Goal: Information Seeking & Learning: Learn about a topic

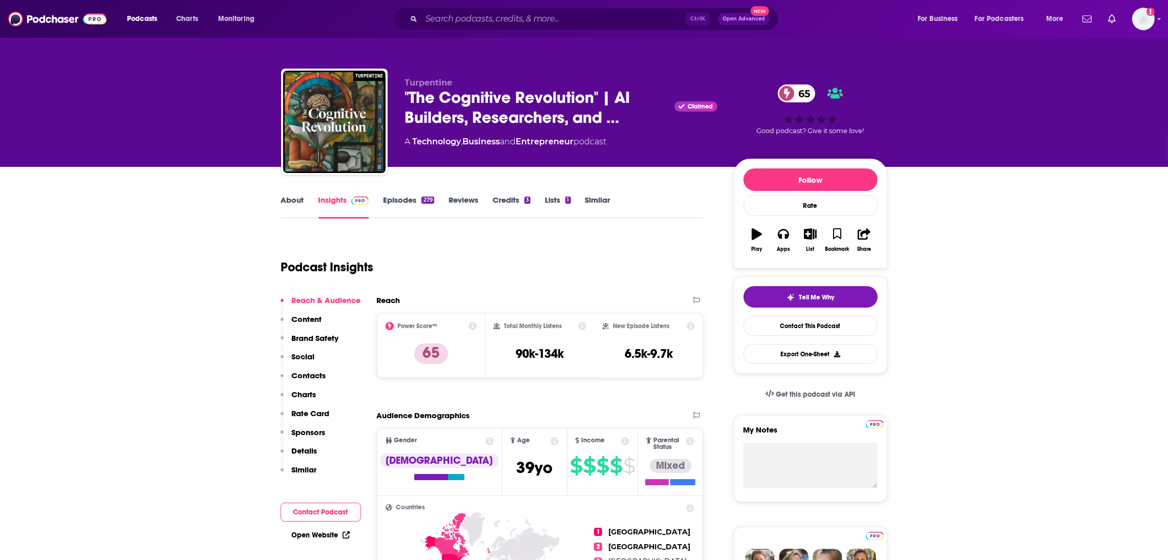
click at [466, 6] on div "Podcasts Charts Monitoring Ctrl K Open Advanced New For Business For Podcasters…" at bounding box center [584, 19] width 1168 height 38
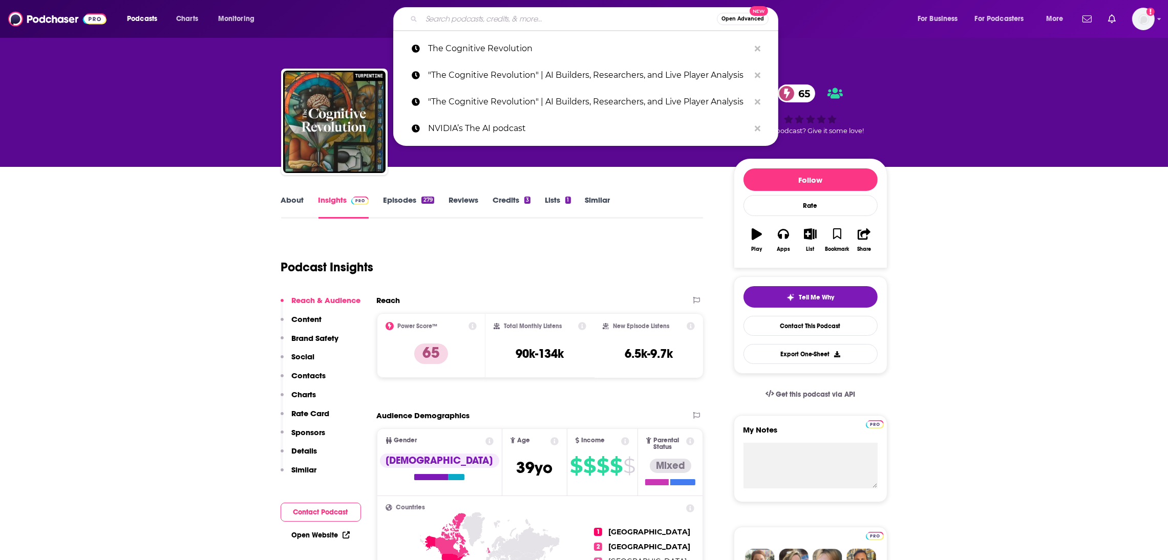
click at [463, 22] on input "Search podcasts, credits, & more..." at bounding box center [568, 19] width 295 height 16
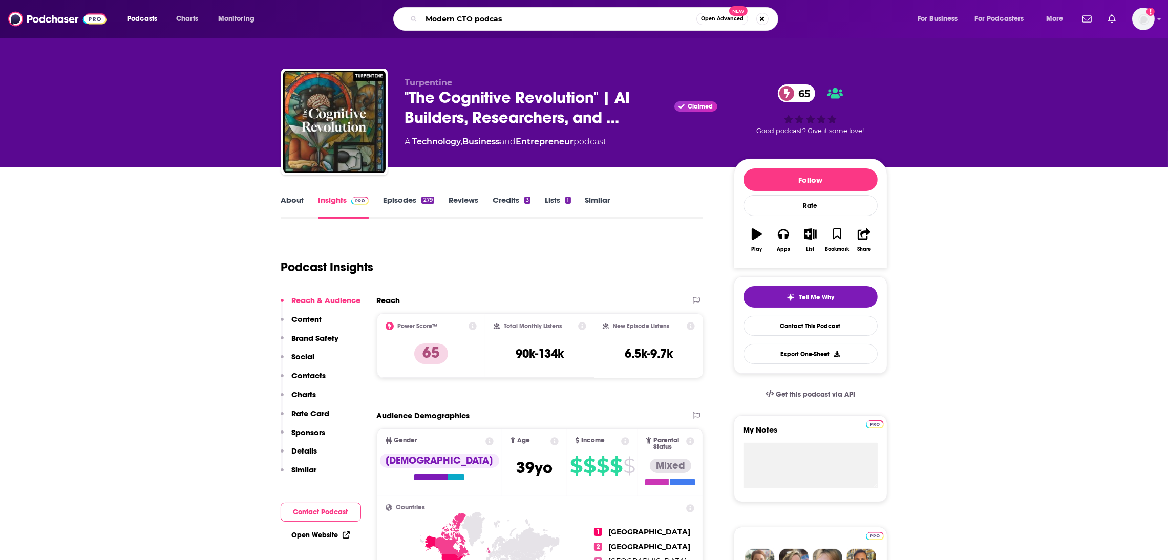
type input "Modern CTO podcast"
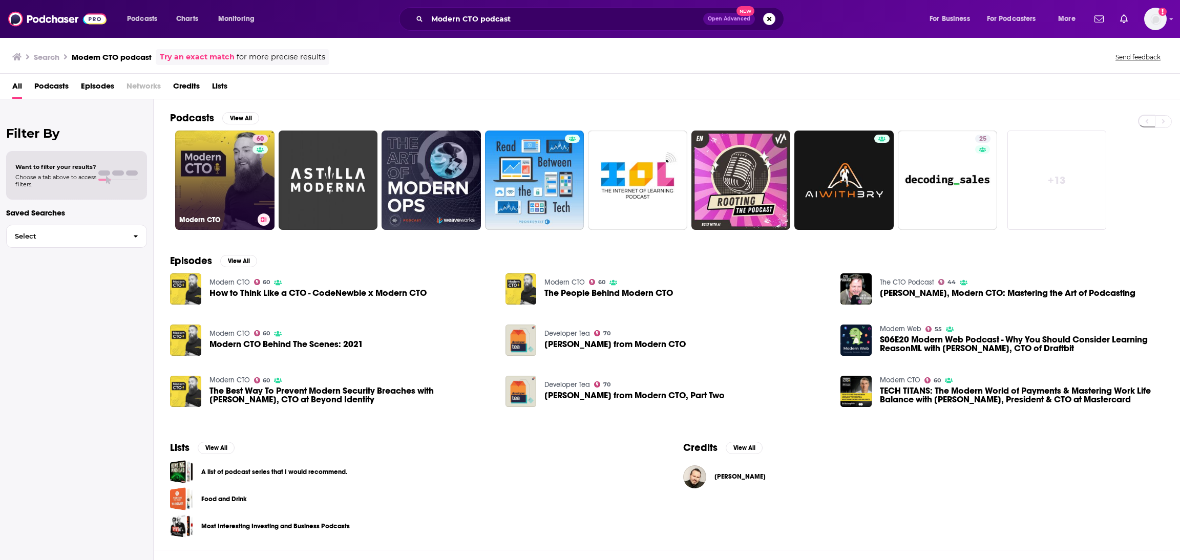
click at [248, 178] on link "60 Modern CTO" at bounding box center [224, 180] width 99 height 99
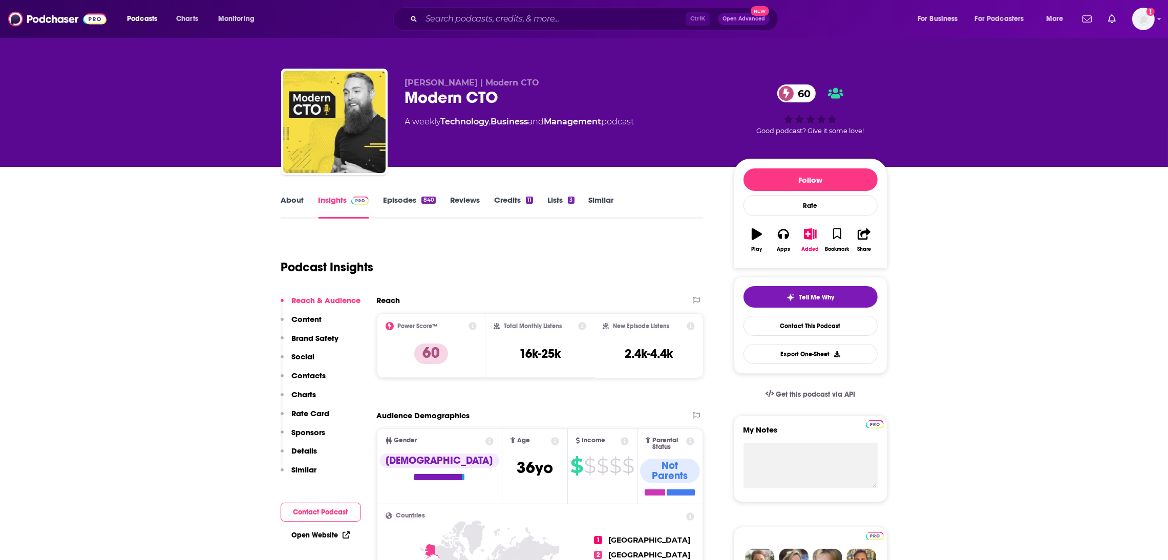
click at [298, 199] on link "About" at bounding box center [292, 207] width 23 height 24
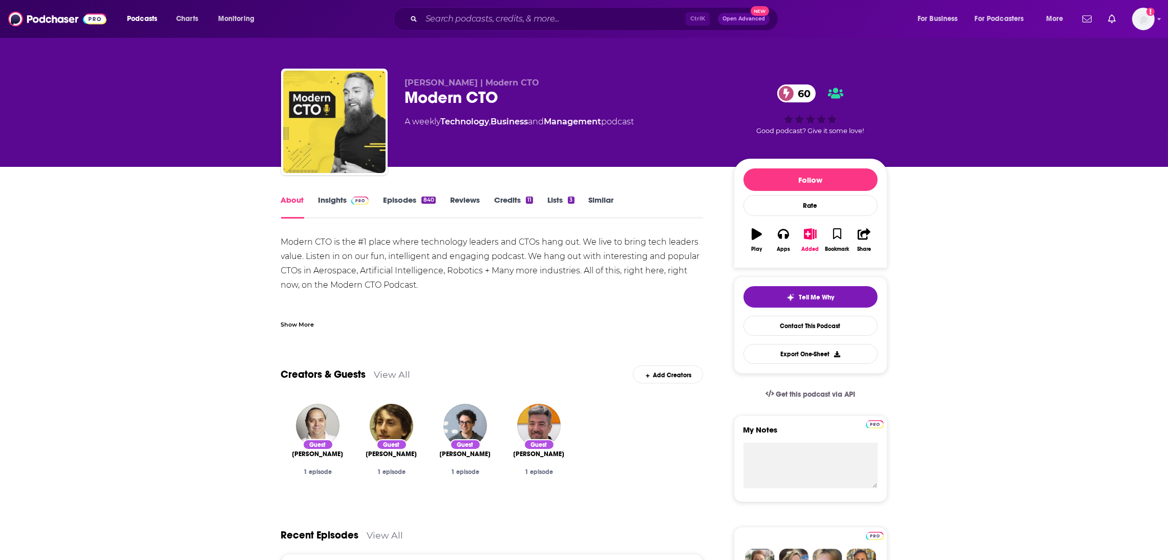
click at [319, 201] on link "Insights" at bounding box center [344, 207] width 51 height 24
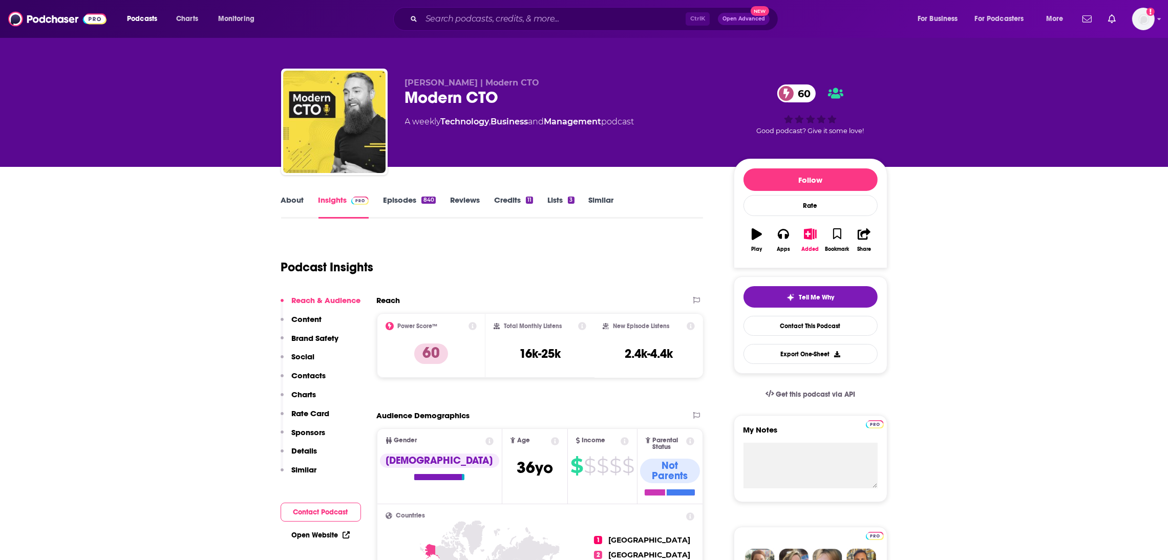
click at [298, 198] on link "About" at bounding box center [292, 207] width 23 height 24
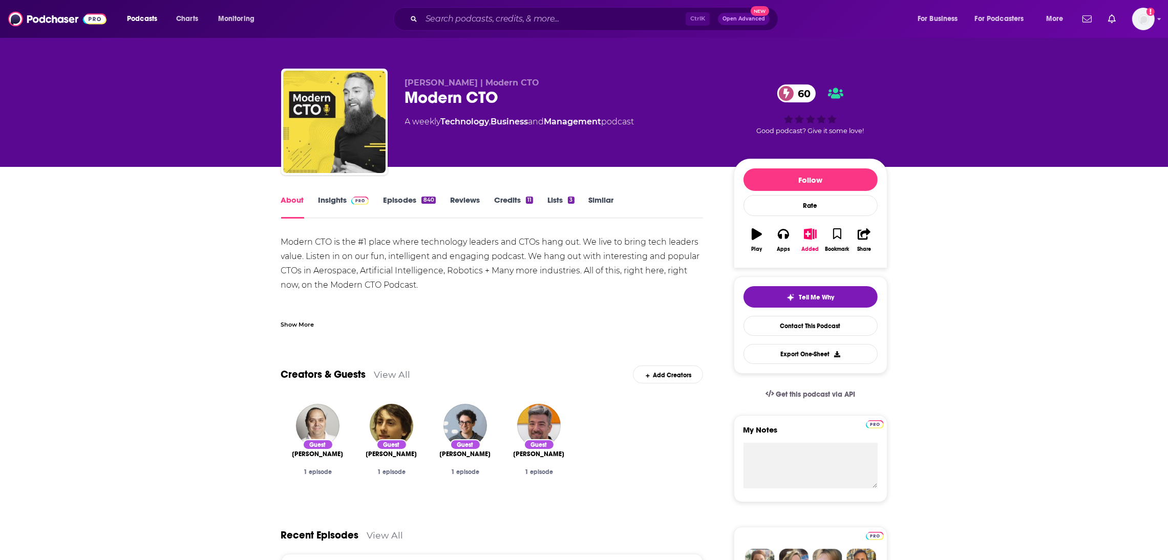
click at [332, 206] on link "Insights" at bounding box center [344, 207] width 51 height 24
